Goal: Find specific page/section: Find specific page/section

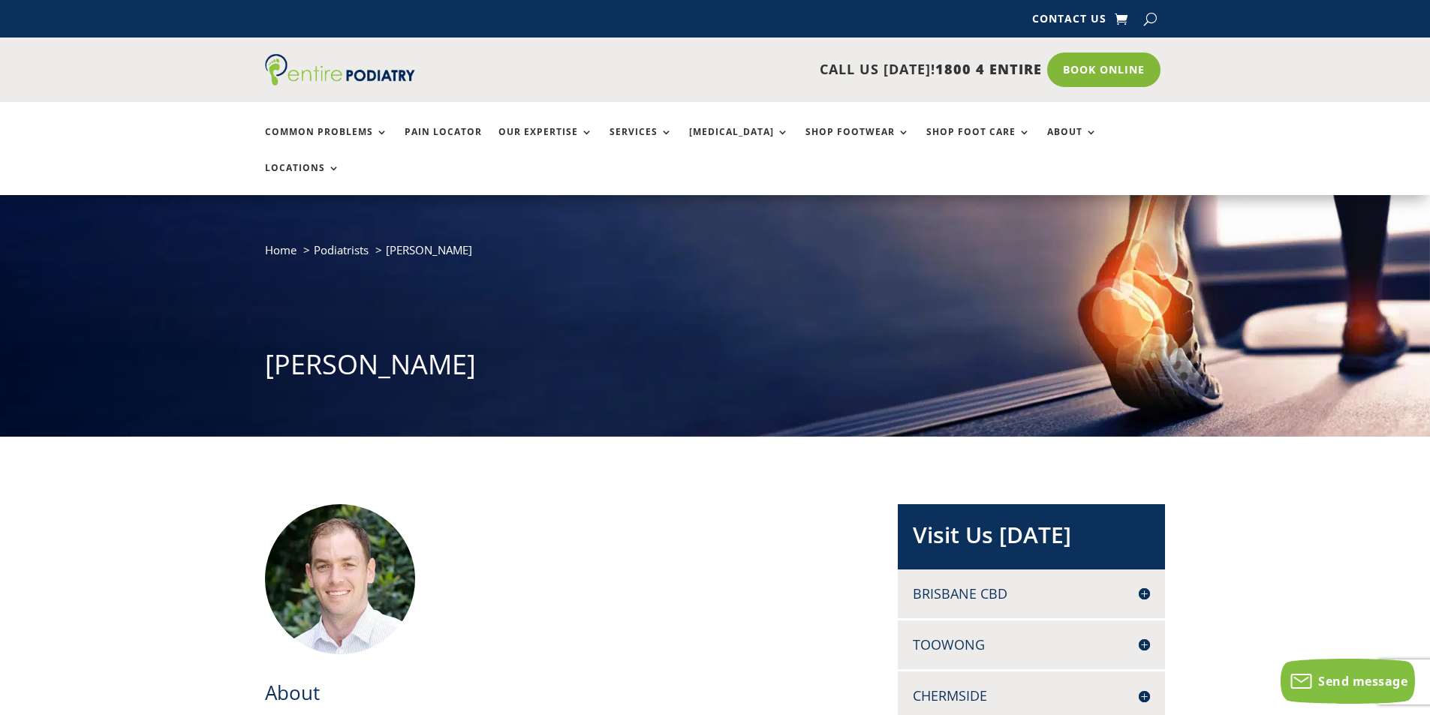
click at [1147, 21] on button "button" at bounding box center [1150, 19] width 13 height 23
type input "*********"
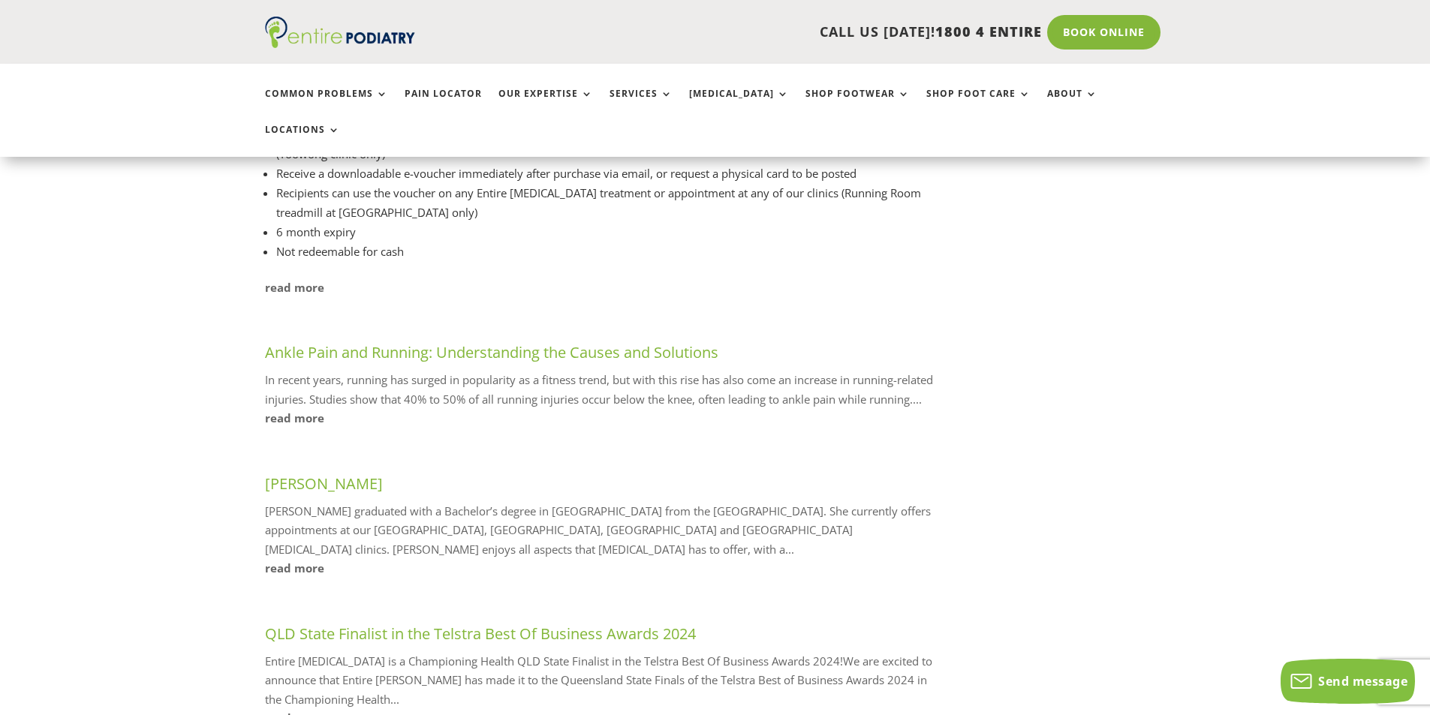
scroll to position [841, 0]
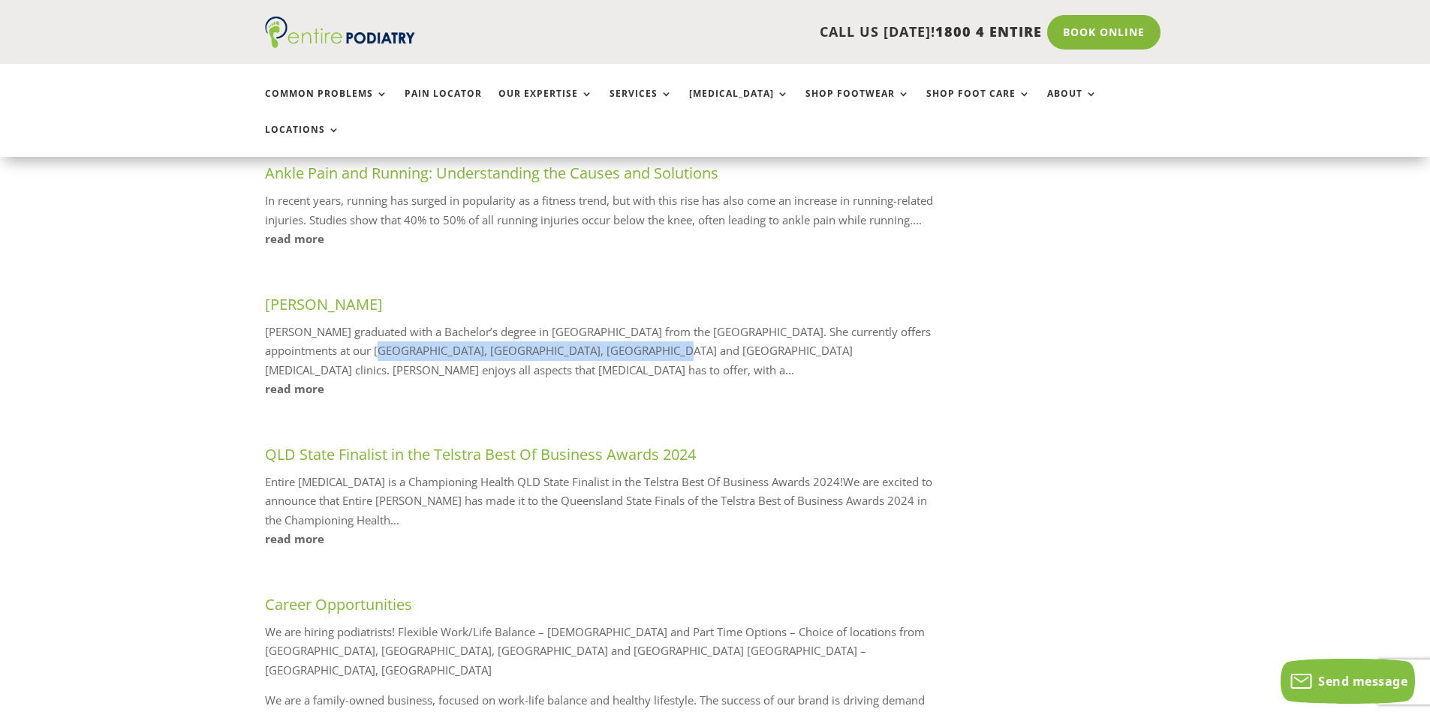
drag, startPoint x: 387, startPoint y: 339, endPoint x: 661, endPoint y: 334, distance: 274.0
click at [661, 334] on p "Bree graduated with a Bachelor’s degree in Podiatry from the Queensland Univers…" at bounding box center [602, 352] width 675 height 58
click at [307, 294] on link "[PERSON_NAME]" at bounding box center [324, 304] width 118 height 20
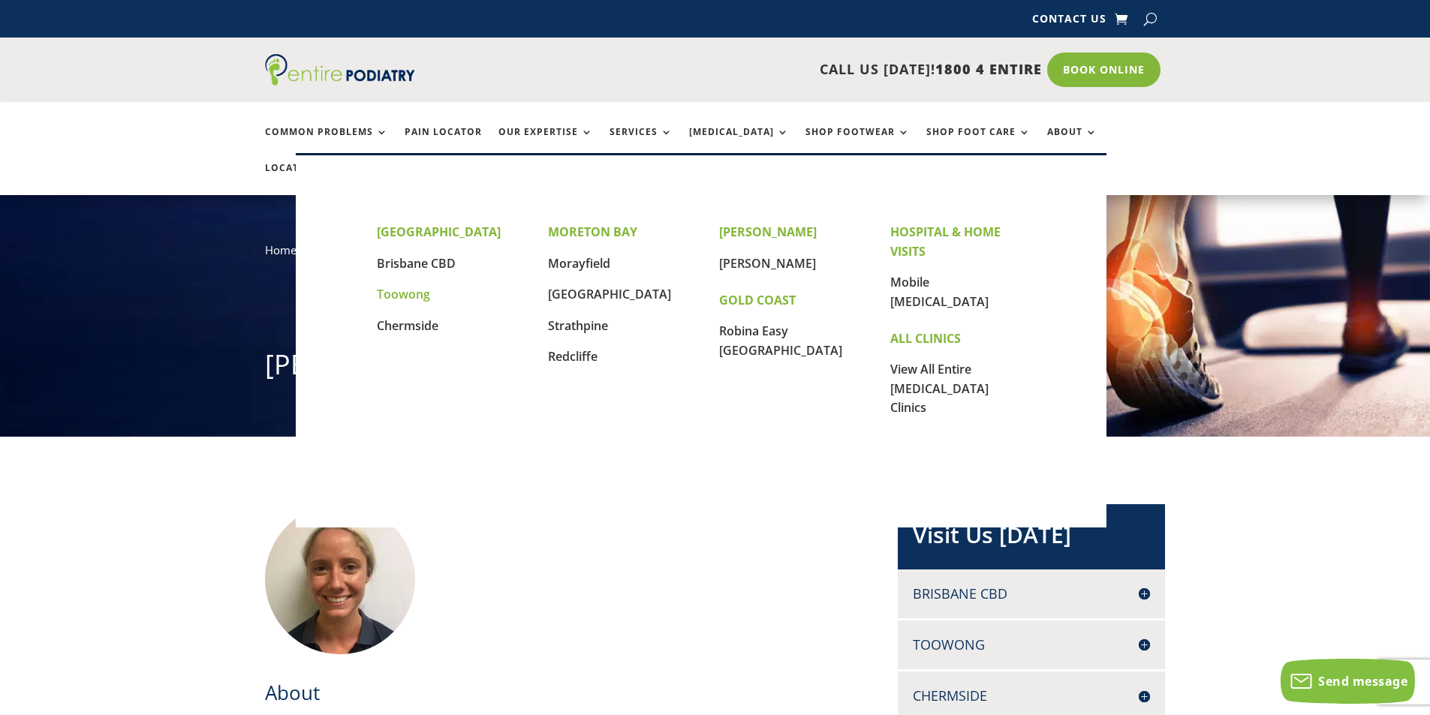
click at [403, 292] on link "Toowong" at bounding box center [403, 294] width 53 height 17
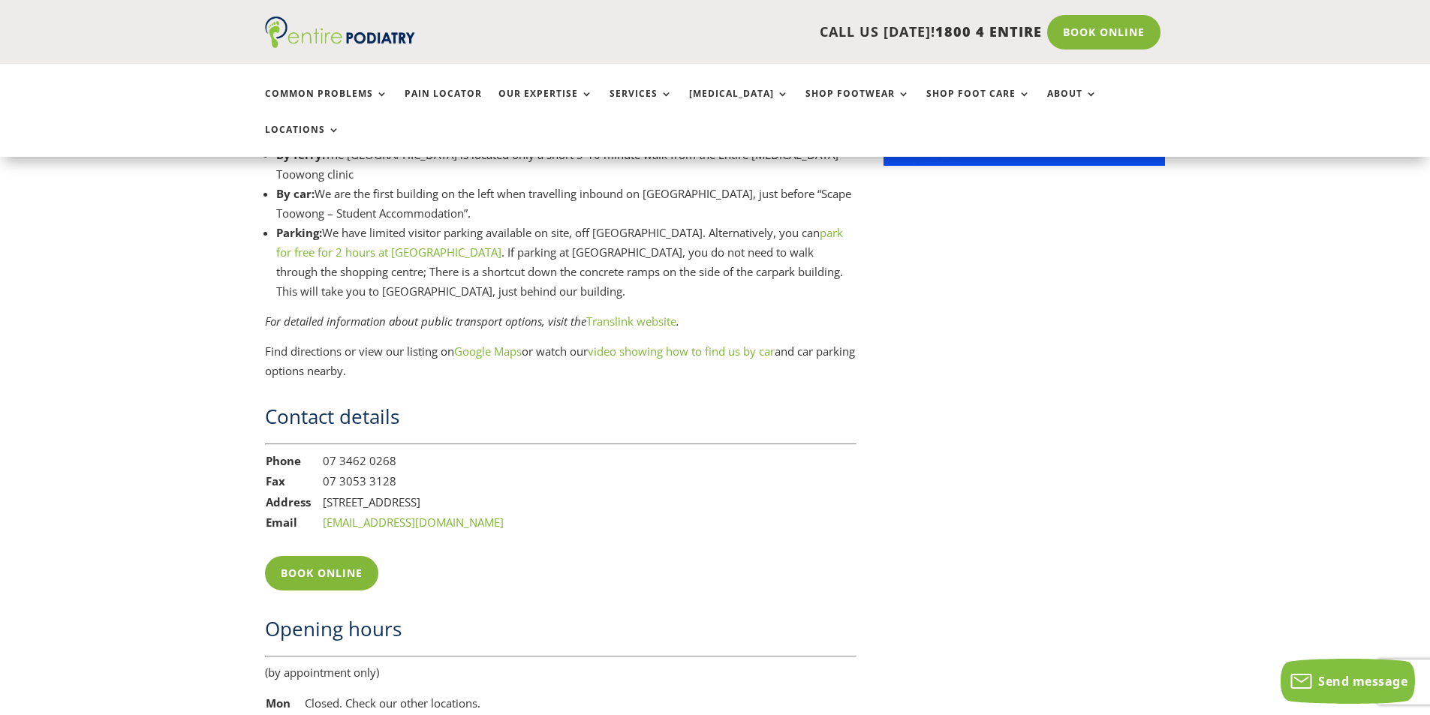
scroll to position [1861, 0]
